Goal: Navigation & Orientation: Find specific page/section

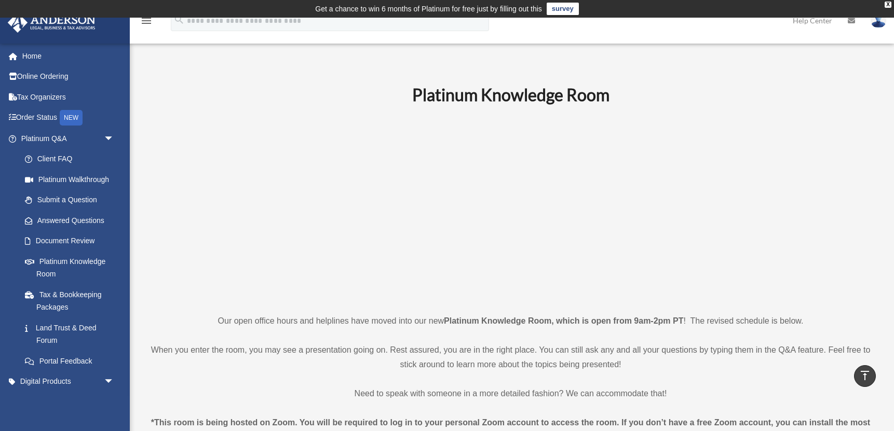
scroll to position [395, 0]
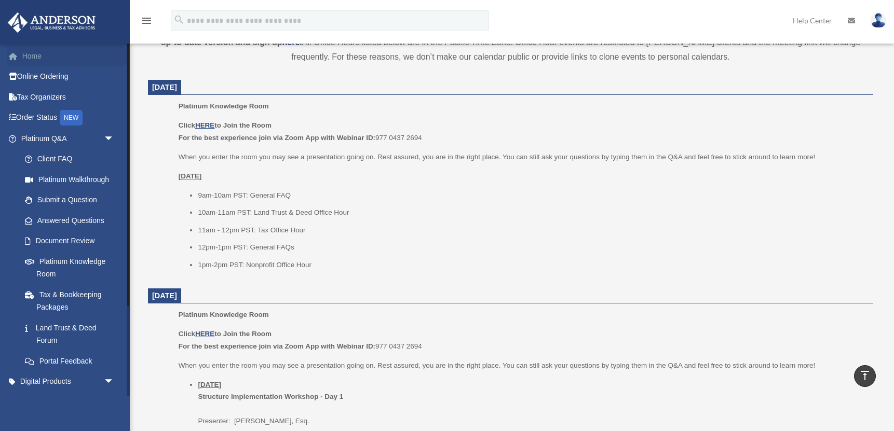
click at [36, 53] on link "Home" at bounding box center [68, 56] width 122 height 21
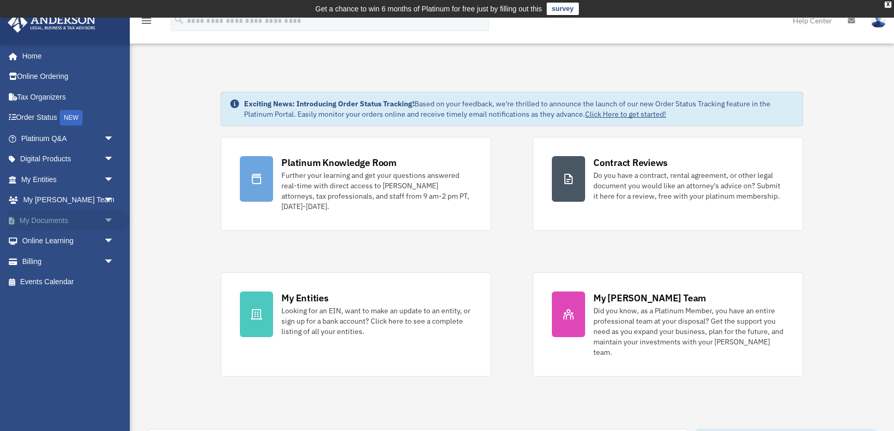
click at [46, 223] on link "My Documents arrow_drop_down" at bounding box center [68, 220] width 122 height 21
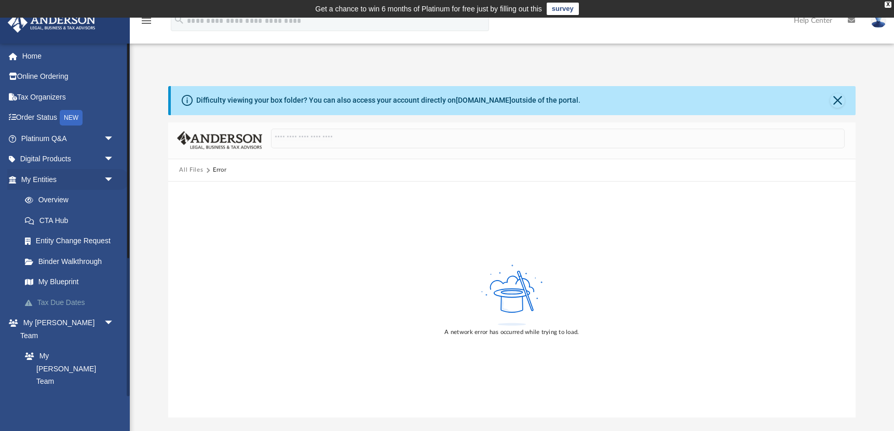
click at [69, 305] on link "Tax Due Dates" at bounding box center [72, 302] width 115 height 21
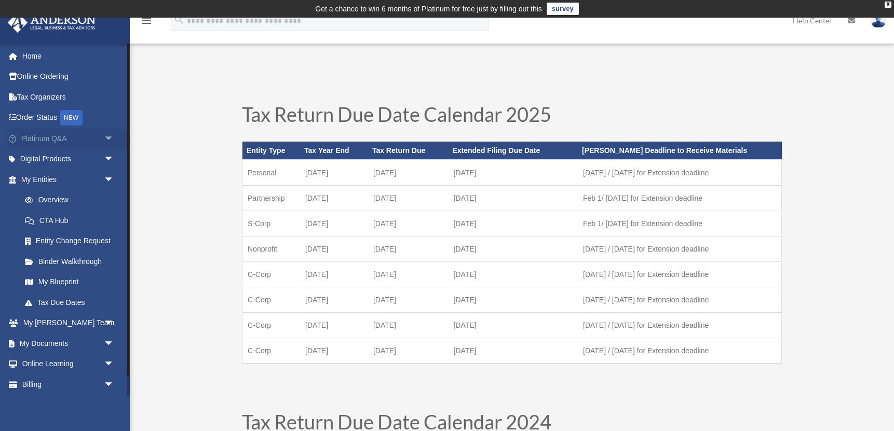
click at [113, 135] on span "arrow_drop_down" at bounding box center [114, 138] width 21 height 21
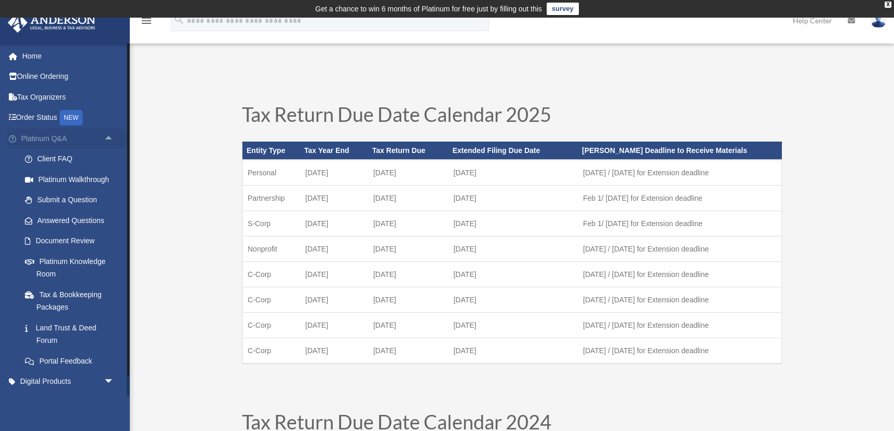
click at [113, 135] on span "arrow_drop_up" at bounding box center [114, 138] width 21 height 21
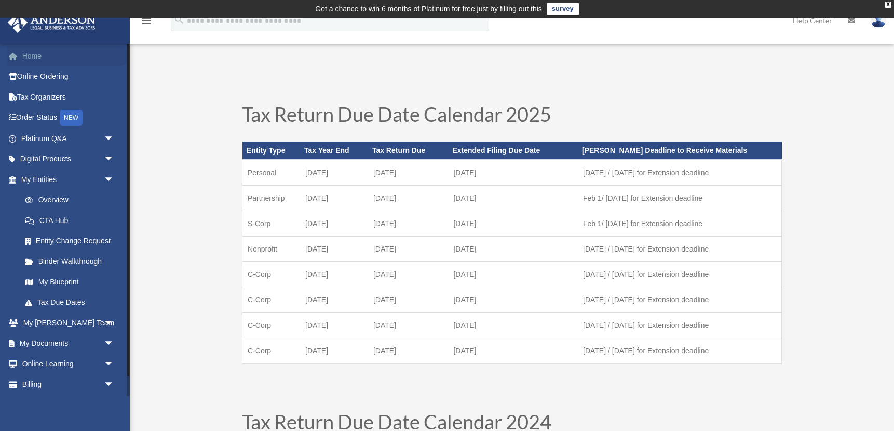
click at [33, 59] on link "Home" at bounding box center [68, 56] width 122 height 21
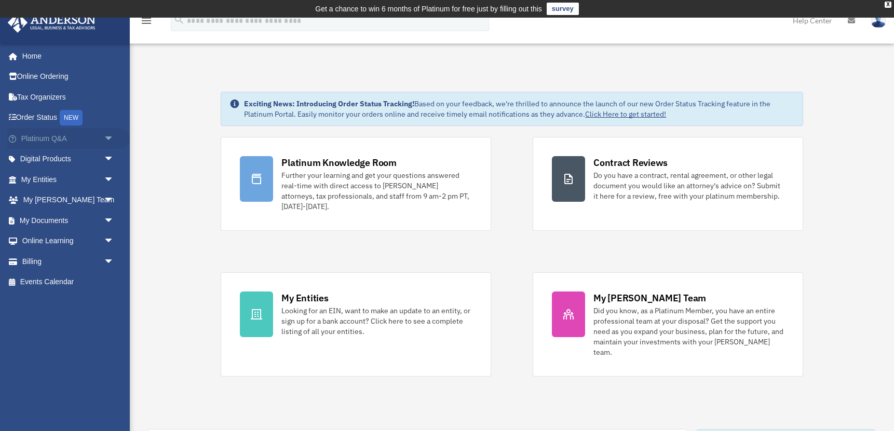
click at [108, 142] on span "arrow_drop_down" at bounding box center [114, 138] width 21 height 21
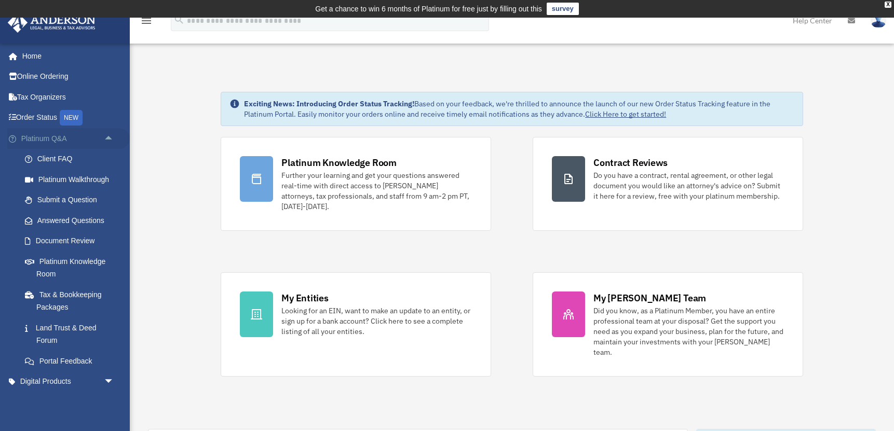
click at [112, 140] on span "arrow_drop_up" at bounding box center [114, 138] width 21 height 21
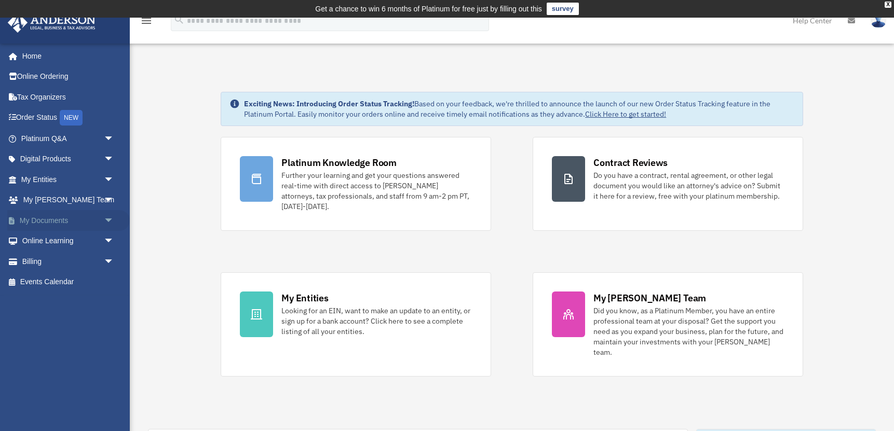
click at [61, 221] on link "My Documents arrow_drop_down" at bounding box center [68, 220] width 122 height 21
click at [81, 225] on link "My Documents arrow_drop_down" at bounding box center [68, 220] width 122 height 21
click at [117, 218] on span "arrow_drop_down" at bounding box center [114, 220] width 21 height 21
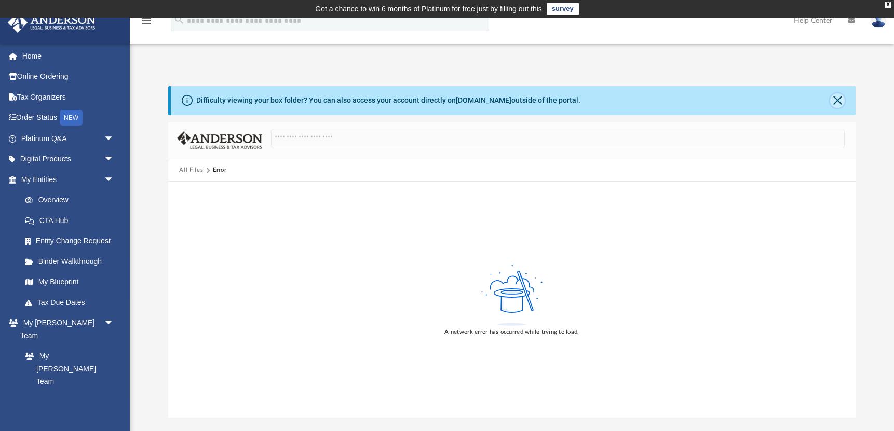
click at [839, 103] on button "Close" at bounding box center [837, 100] width 15 height 15
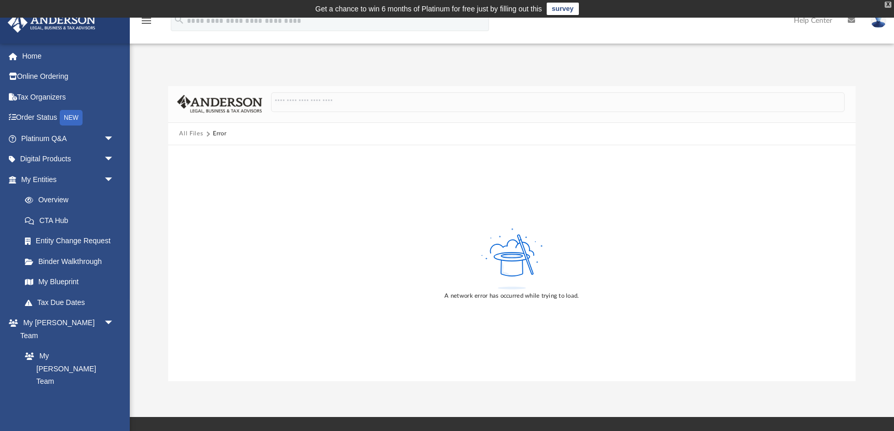
click at [887, 3] on div "X" at bounding box center [887, 5] width 7 height 6
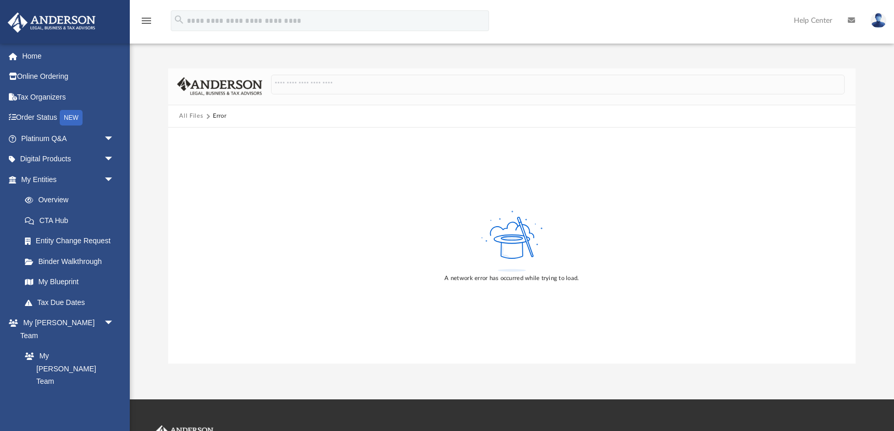
click at [145, 17] on icon "menu" at bounding box center [146, 21] width 12 height 12
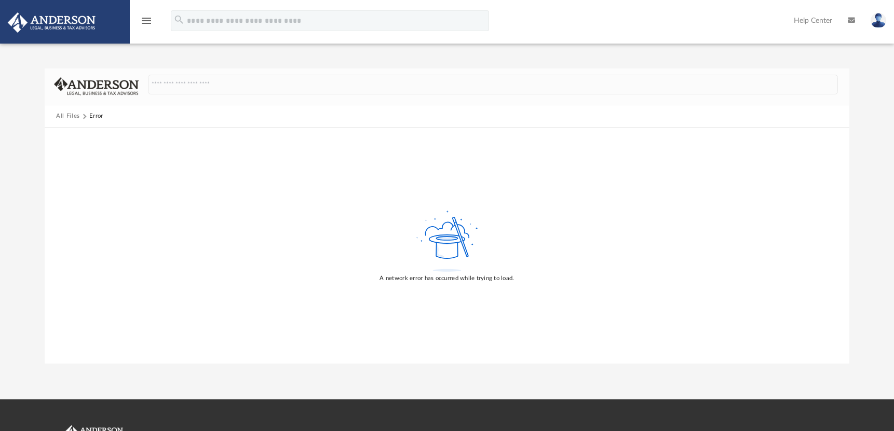
click at [145, 17] on icon "menu" at bounding box center [146, 21] width 12 height 12
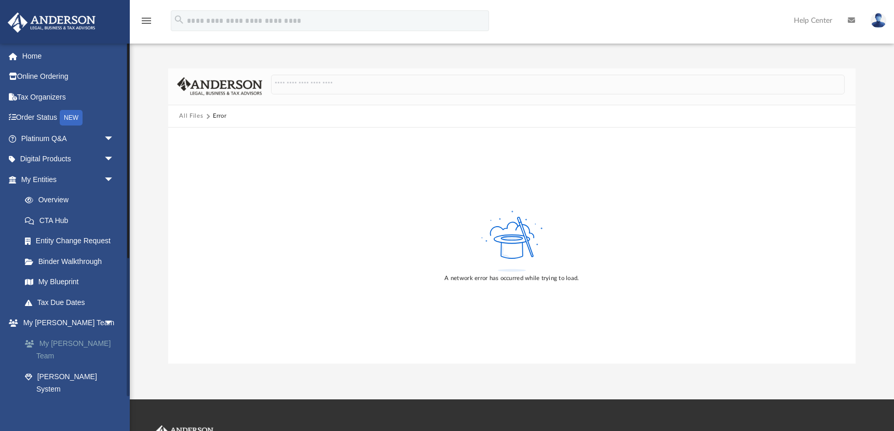
click at [81, 345] on link "My [PERSON_NAME] Team" at bounding box center [72, 349] width 115 height 33
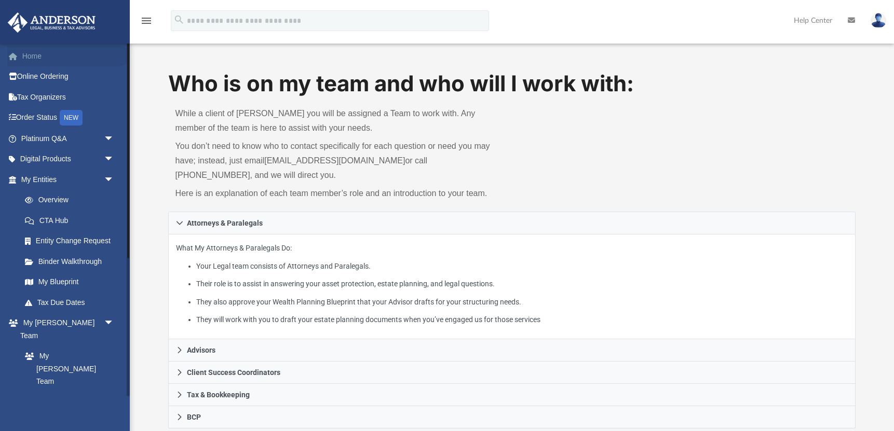
click at [35, 57] on link "Home" at bounding box center [68, 56] width 122 height 21
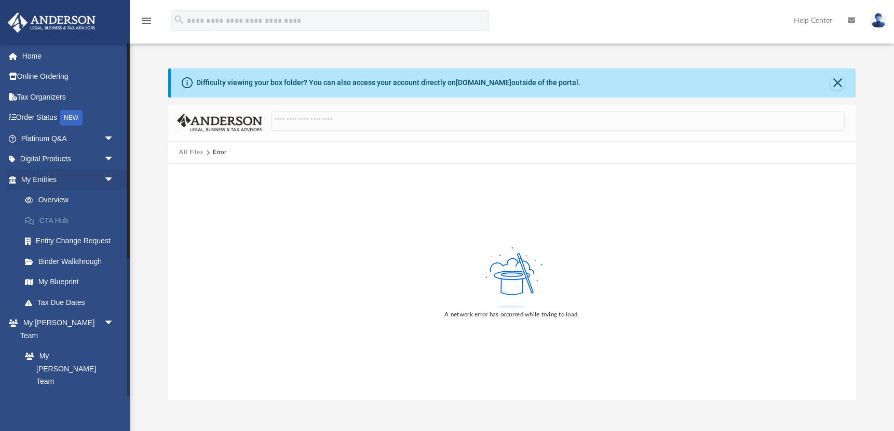
click at [56, 221] on link "CTA Hub" at bounding box center [72, 220] width 115 height 21
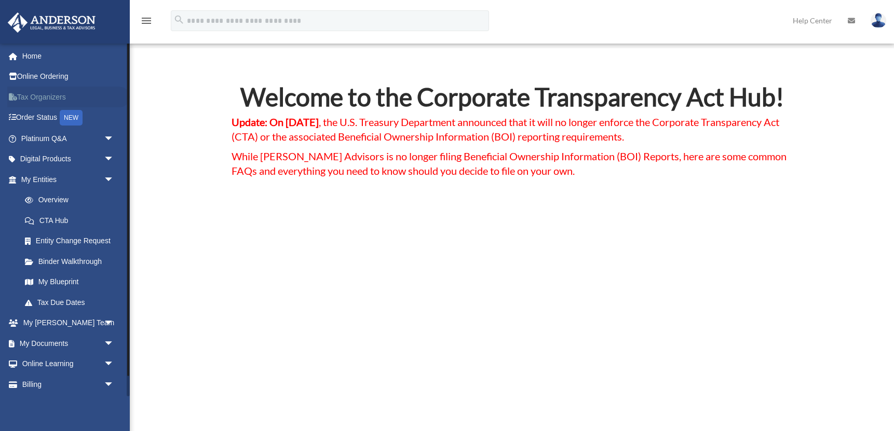
click at [62, 92] on link "Tax Organizers" at bounding box center [68, 97] width 122 height 21
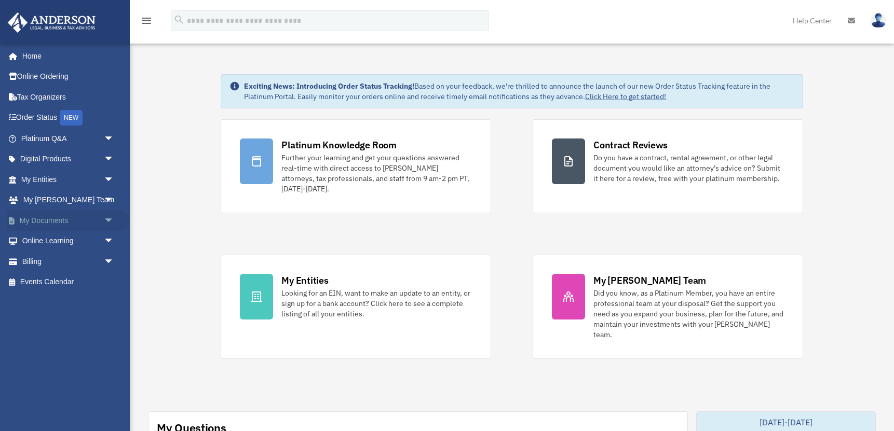
click at [109, 220] on span "arrow_drop_down" at bounding box center [114, 220] width 21 height 21
